Goal: Information Seeking & Learning: Compare options

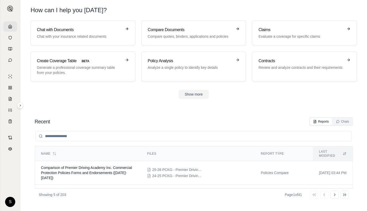
click at [13, 26] on link at bounding box center [10, 26] width 14 height 10
click at [180, 41] on link "Compare Documents Compare quotes, binders, applications and policies" at bounding box center [194, 32] width 105 height 25
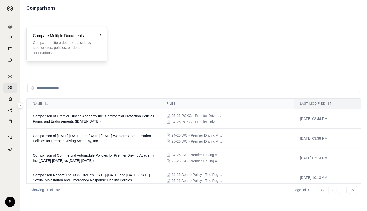
click at [47, 44] on p "Compare multiple documents side by side: quotes, policies, binders, application…" at bounding box center [63, 47] width 61 height 15
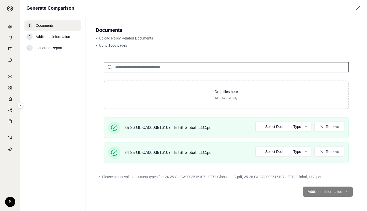
click at [295, 126] on html "S Generate Comparison 1 Documents 2 Additional Information 3 Generate Report Do…" at bounding box center [183, 105] width 367 height 211
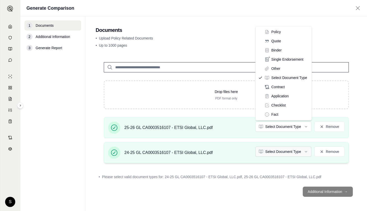
drag, startPoint x: 277, startPoint y: 30, endPoint x: 280, endPoint y: 150, distance: 120.4
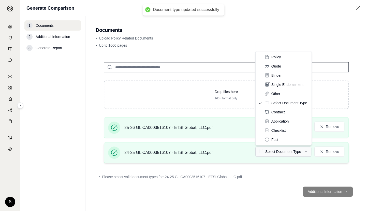
click at [287, 151] on html "Document type updated successfully S Generate Comparison 1 Documents 2 Addition…" at bounding box center [183, 105] width 367 height 211
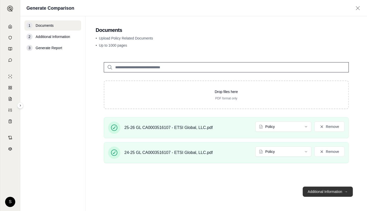
click at [331, 192] on button "Additional Information →" at bounding box center [328, 191] width 50 height 10
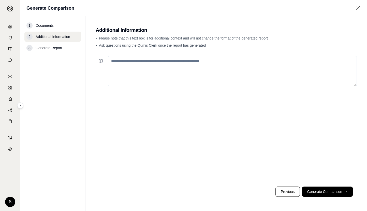
click at [173, 76] on textarea at bounding box center [232, 71] width 249 height 30
paste textarea "**********"
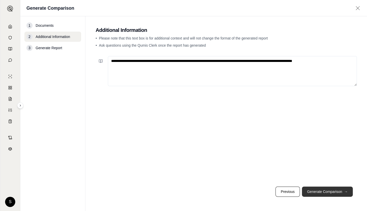
type textarea "**********"
click at [328, 192] on button "Generate Comparison →" at bounding box center [327, 191] width 51 height 10
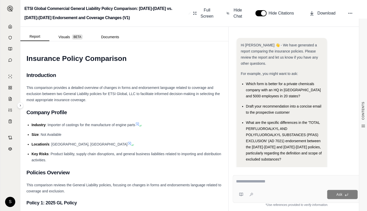
scroll to position [52, 0]
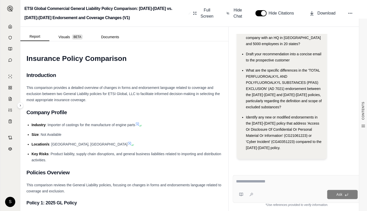
click at [248, 185] on div at bounding box center [297, 182] width 122 height 8
click at [267, 180] on textarea at bounding box center [297, 181] width 122 height 6
paste textarea "**********"
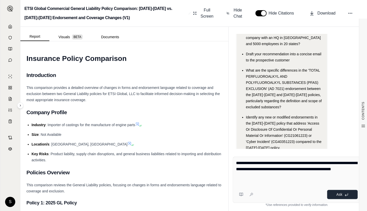
type textarea "**********"
click at [340, 191] on button "Ask" at bounding box center [342, 194] width 31 height 9
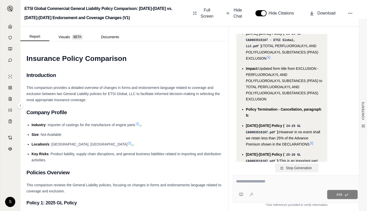
scroll to position [2617, 0]
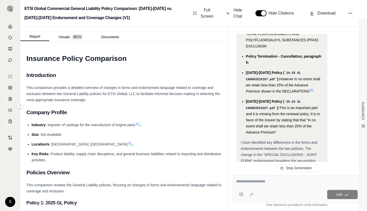
drag, startPoint x: 277, startPoint y: 145, endPoint x: 258, endPoint y: 144, distance: 19.1
click at [258, 186] on div "I have double-checked all citations and believe this analysis is complete." at bounding box center [282, 192] width 82 height 12
click at [281, 186] on div "I have double-checked all citations and believe this analysis is complete." at bounding box center [282, 192] width 82 height 12
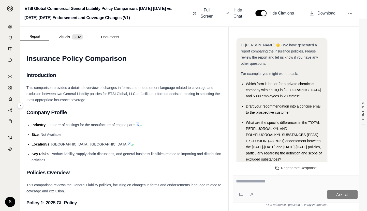
scroll to position [2636, 0]
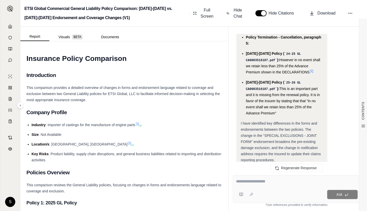
drag, startPoint x: 270, startPoint y: 147, endPoint x: 241, endPoint y: 132, distance: 32.8
click at [307, 168] on span "I have double-checked all citations and believe this analysis is complete." at bounding box center [281, 173] width 80 height 10
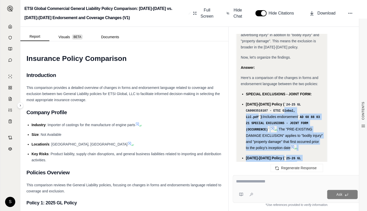
scroll to position [2127, 0]
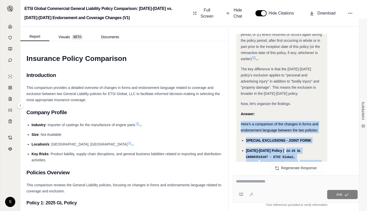
drag, startPoint x: 286, startPoint y: 127, endPoint x: 239, endPoint y: 103, distance: 52.4
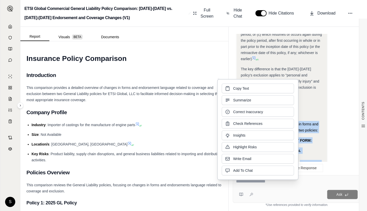
copy div "Here's a comparison of the changes in forms and endorsement language between th…"
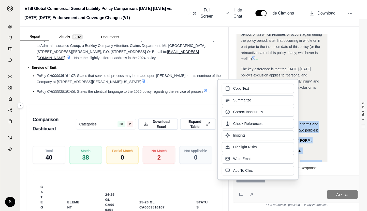
scroll to position [928, 0]
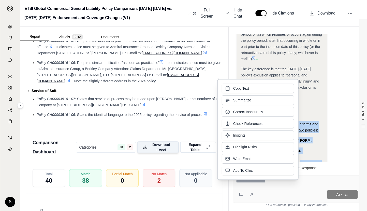
click at [157, 152] on span "Download Excel" at bounding box center [161, 147] width 23 height 11
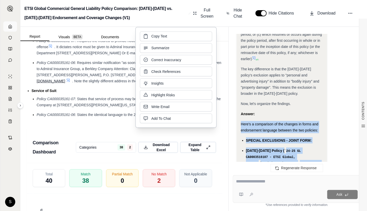
click at [10, 28] on polyline at bounding box center [10, 27] width 1 height 2
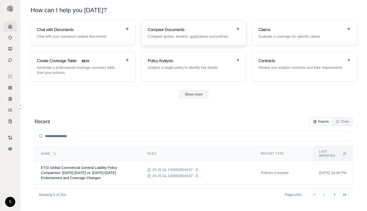
click at [216, 32] on h3 "Compare Documents" at bounding box center [190, 30] width 85 height 6
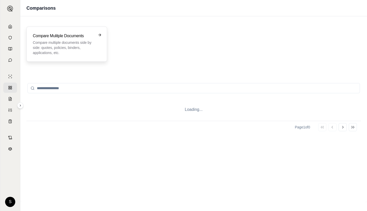
click at [33, 33] on h3 "Compare Mulitple Documents" at bounding box center [63, 36] width 61 height 6
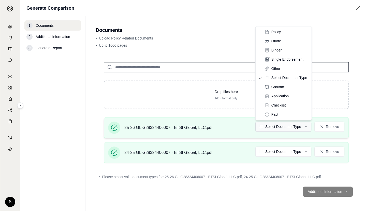
click at [290, 125] on html "S Generate Comparison 1 Documents 2 Additional Information 3 Generate Report Do…" at bounding box center [183, 105] width 367 height 211
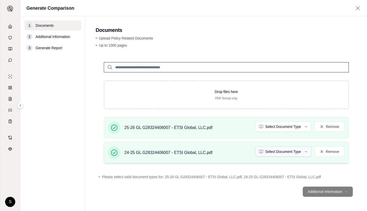
click at [291, 149] on html "S Generate Comparison 1 Documents 2 Additional Information 3 Generate Report Do…" at bounding box center [183, 105] width 367 height 211
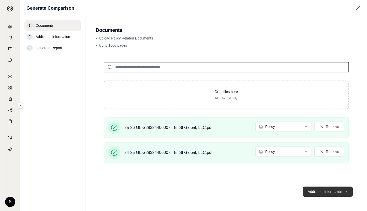
click at [340, 188] on button "Additional Information →" at bounding box center [328, 191] width 50 height 10
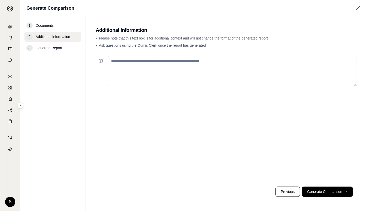
click at [177, 63] on textarea at bounding box center [232, 71] width 249 height 30
paste textarea "**********"
type textarea "**********"
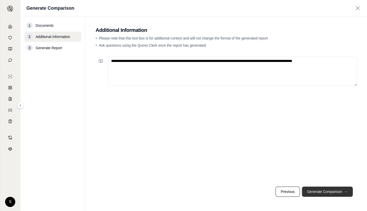
click at [324, 188] on button "Generate Comparison →" at bounding box center [327, 191] width 51 height 10
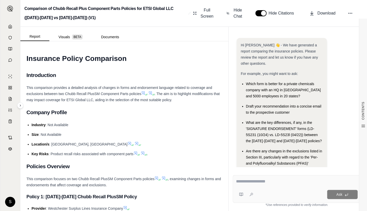
scroll to position [28, 0]
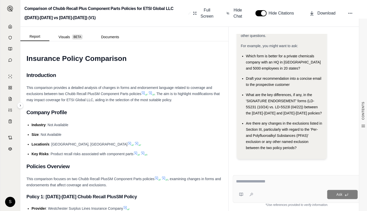
click at [268, 179] on textarea at bounding box center [297, 181] width 122 height 6
paste textarea "**********"
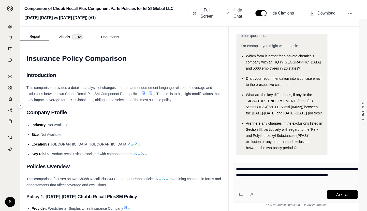
click at [271, 183] on textarea "**********" at bounding box center [297, 175] width 122 height 18
type textarea "**********"
click at [344, 198] on button "Ask" at bounding box center [342, 194] width 31 height 9
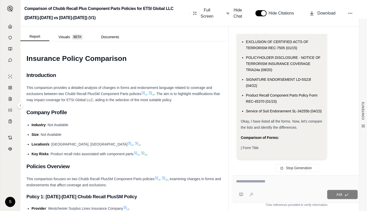
scroll to position [916, 0]
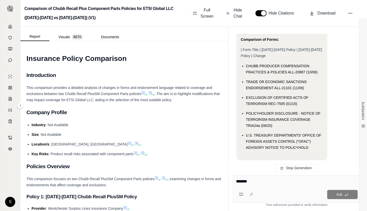
type textarea "********"
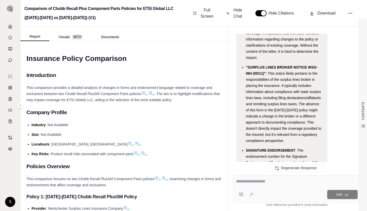
scroll to position [1346, 0]
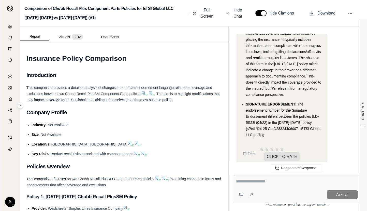
click at [261, 193] on div "Ask" at bounding box center [307, 194] width 102 height 9
click at [270, 181] on textarea at bounding box center [297, 181] width 122 height 6
type textarea "********"
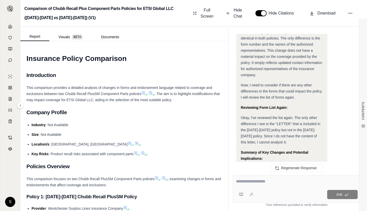
scroll to position [1863, 0]
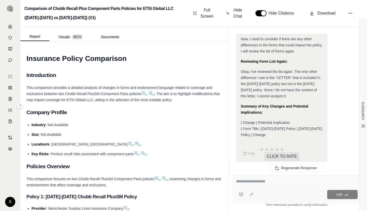
click at [283, 119] on div "| Change | Potential Implication | Form Title | [DATE]-[DATE] Policy | [DATE]-[…" at bounding box center [282, 128] width 82 height 18
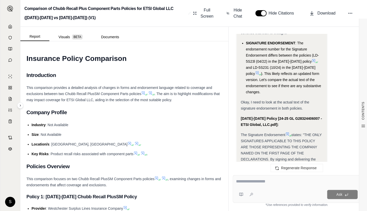
scroll to position [1493, 0]
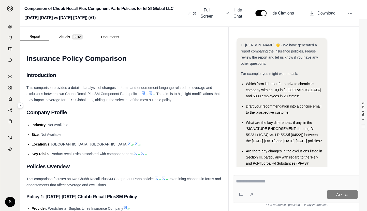
scroll to position [28, 0]
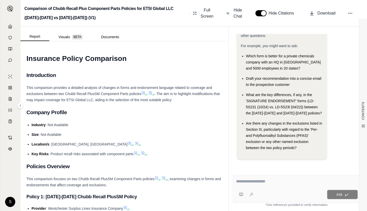
click at [272, 183] on textarea at bounding box center [297, 181] width 122 height 6
paste textarea "**********"
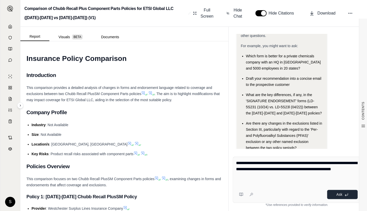
type textarea "**********"
click at [336, 194] on button "Ask" at bounding box center [342, 194] width 31 height 9
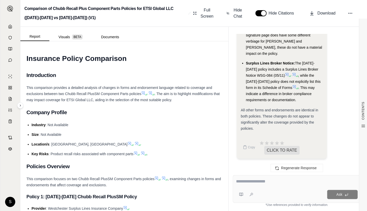
scroll to position [2033, 0]
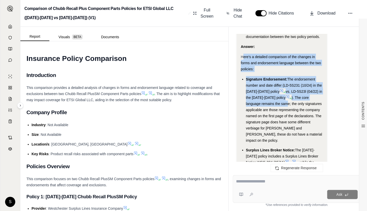
drag, startPoint x: 243, startPoint y: 62, endPoint x: 272, endPoint y: 108, distance: 55.5
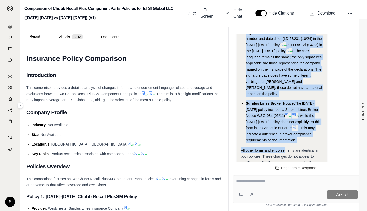
scroll to position [2126, 0]
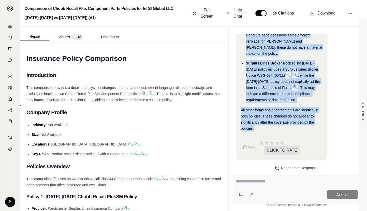
drag, startPoint x: 241, startPoint y: 61, endPoint x: 258, endPoint y: 128, distance: 68.6
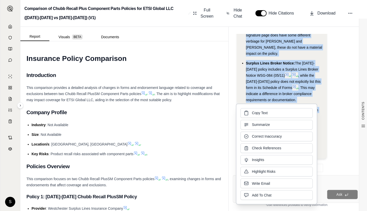
copy div "Here's a detailed comparison of the changes in forms and endorsement language b…"
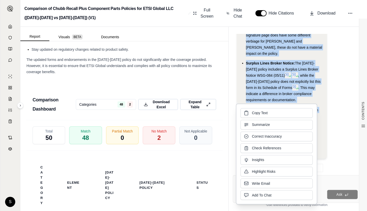
scroll to position [1134, 0]
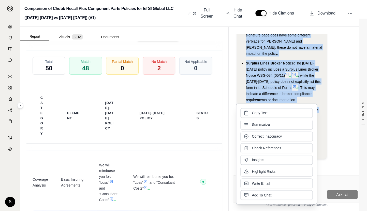
click at [159, 40] on span "Download Excel" at bounding box center [161, 35] width 23 height 11
